Goal: Task Accomplishment & Management: Manage account settings

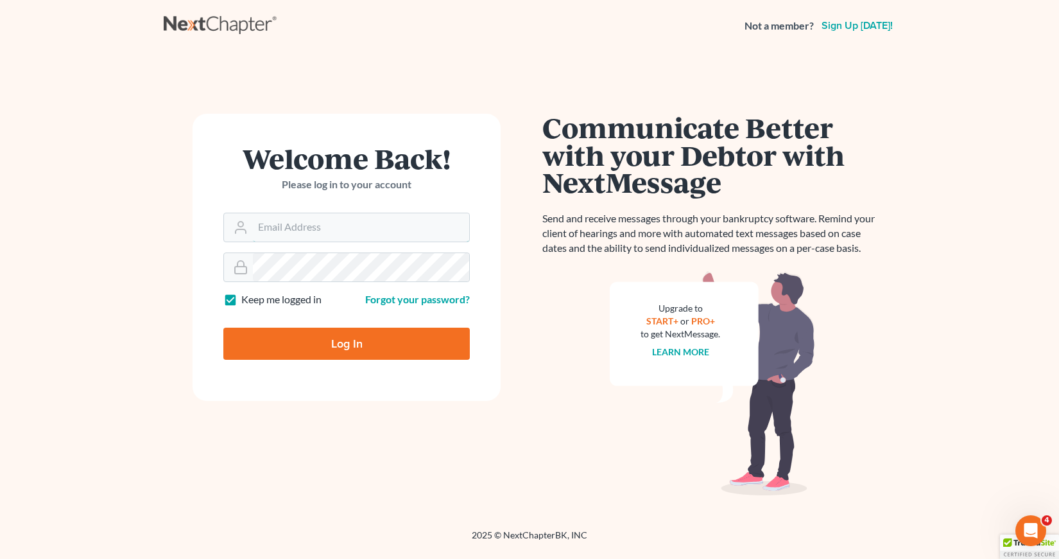
type input "[EMAIL_ADDRESS][DOMAIN_NAME]"
click at [330, 340] on input "Log In" at bounding box center [346, 343] width 247 height 32
type input "Thinking..."
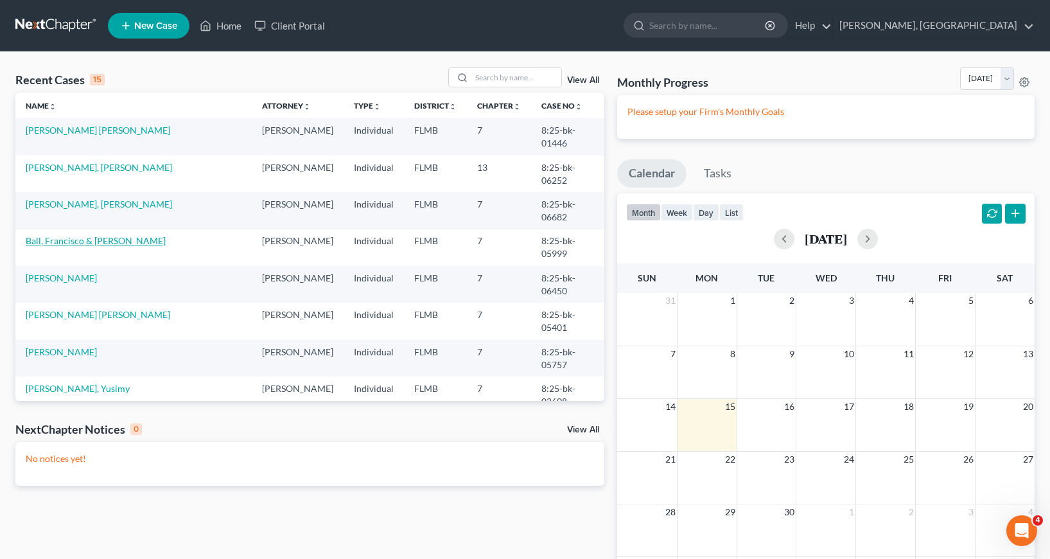
click at [70, 239] on link "Ball, Francisco & [PERSON_NAME]" at bounding box center [96, 240] width 140 height 11
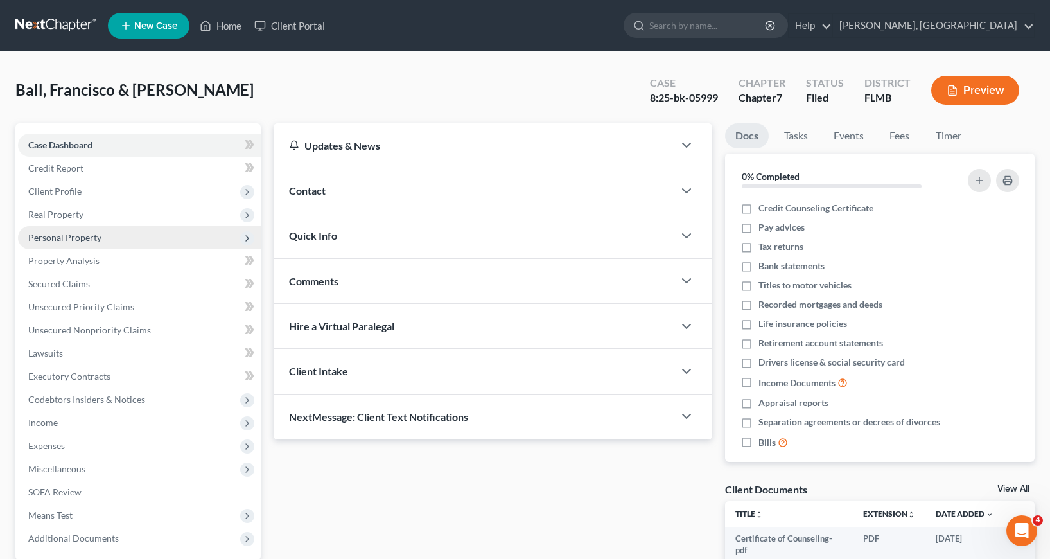
click at [70, 238] on span "Personal Property" at bounding box center [64, 237] width 73 height 11
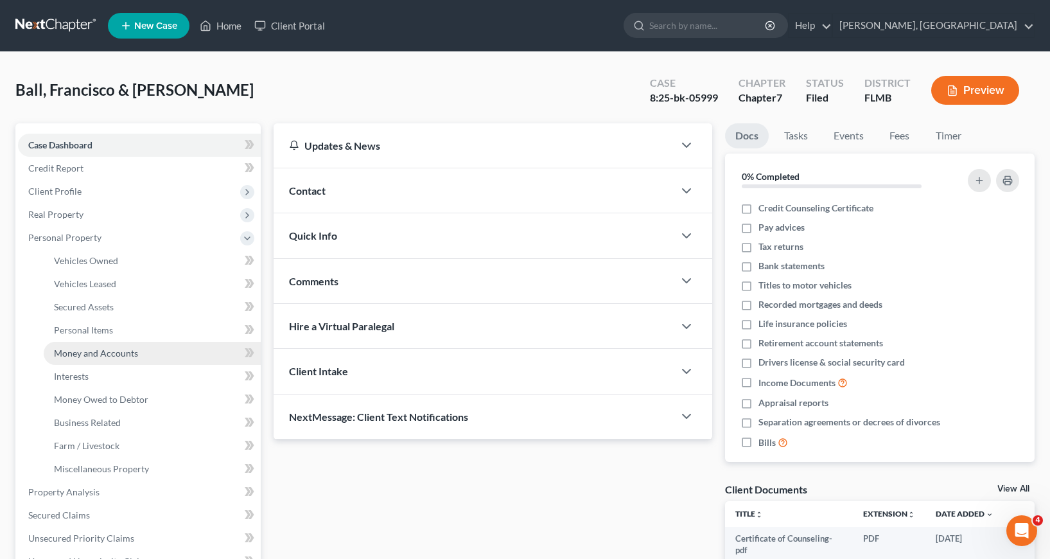
click at [100, 356] on span "Money and Accounts" at bounding box center [96, 352] width 84 height 11
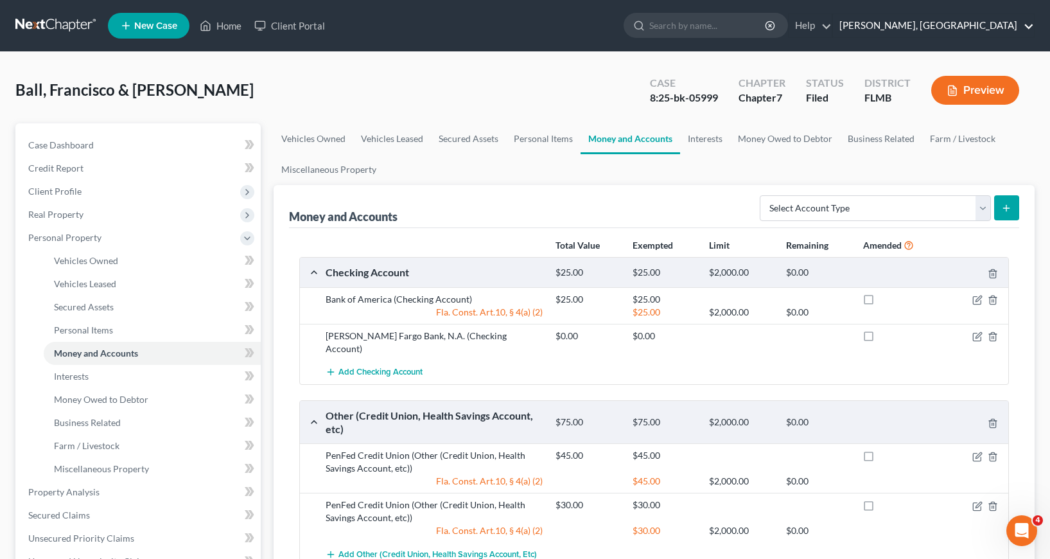
click at [1030, 30] on link "[PERSON_NAME], [GEOGRAPHIC_DATA]" at bounding box center [933, 25] width 201 height 23
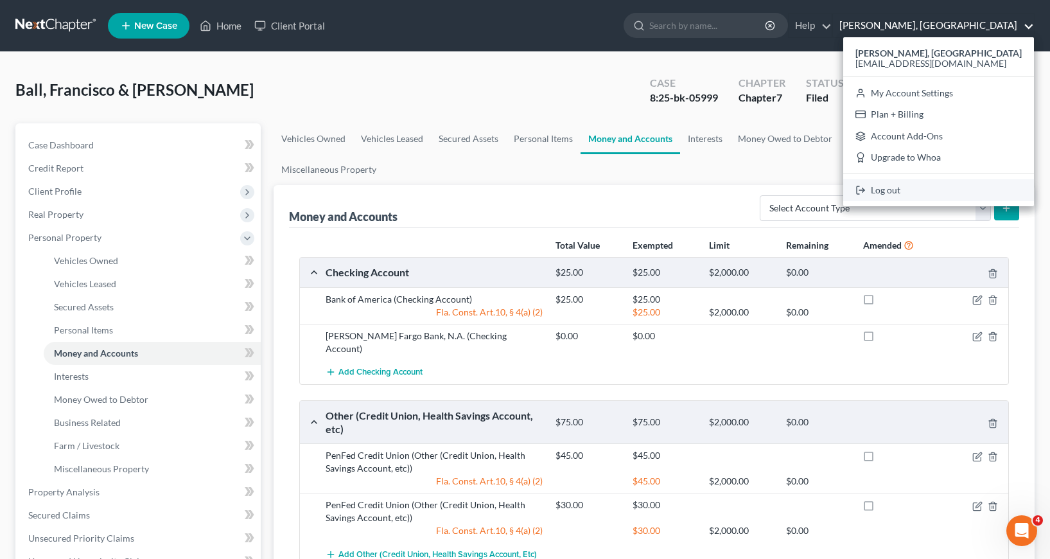
click at [894, 191] on link "Log out" at bounding box center [938, 190] width 191 height 22
